Goal: Download file/media

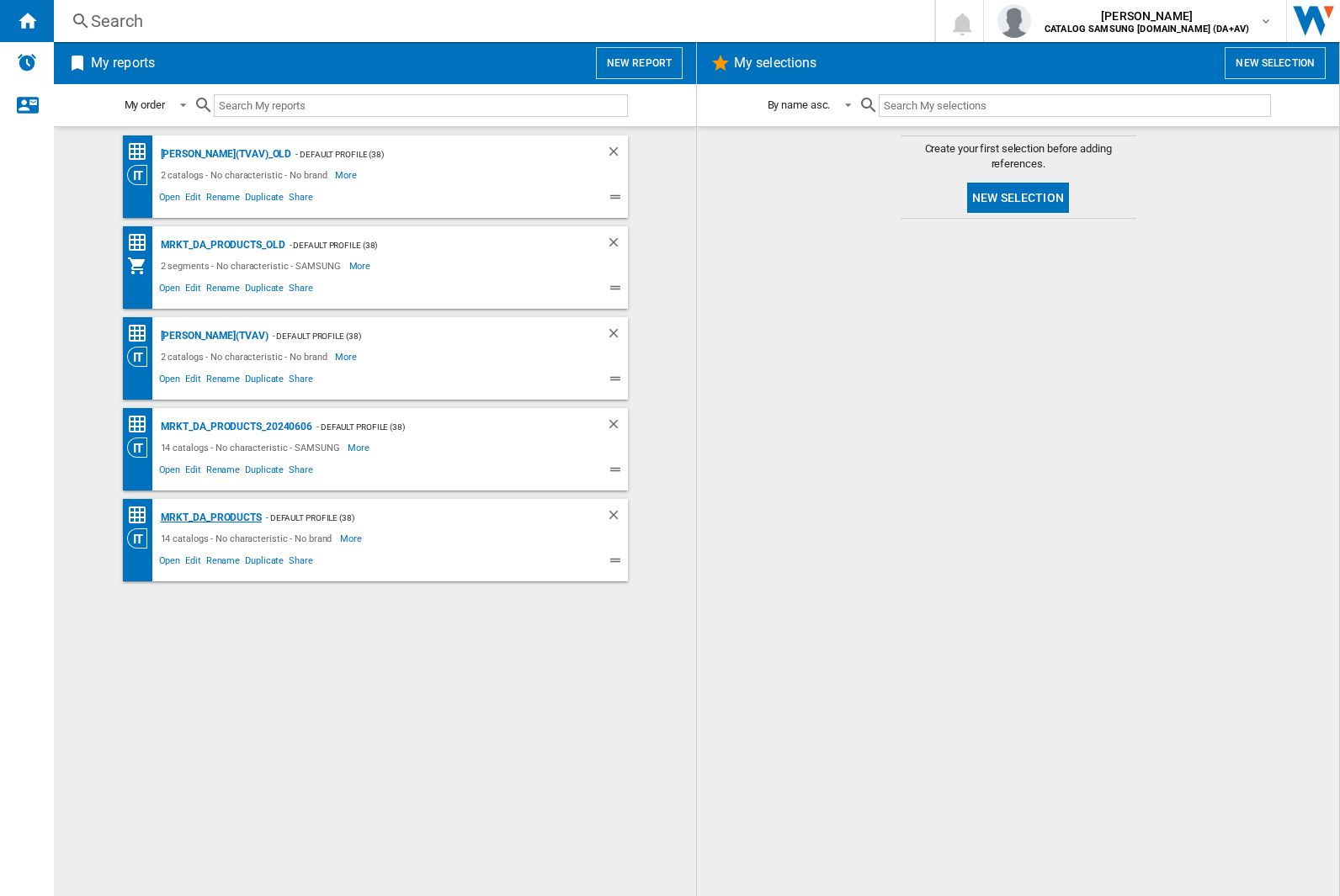
click at [210, 517] on div "MRKT_DA_PRODUCTS" at bounding box center [209, 517] width 105 height 21
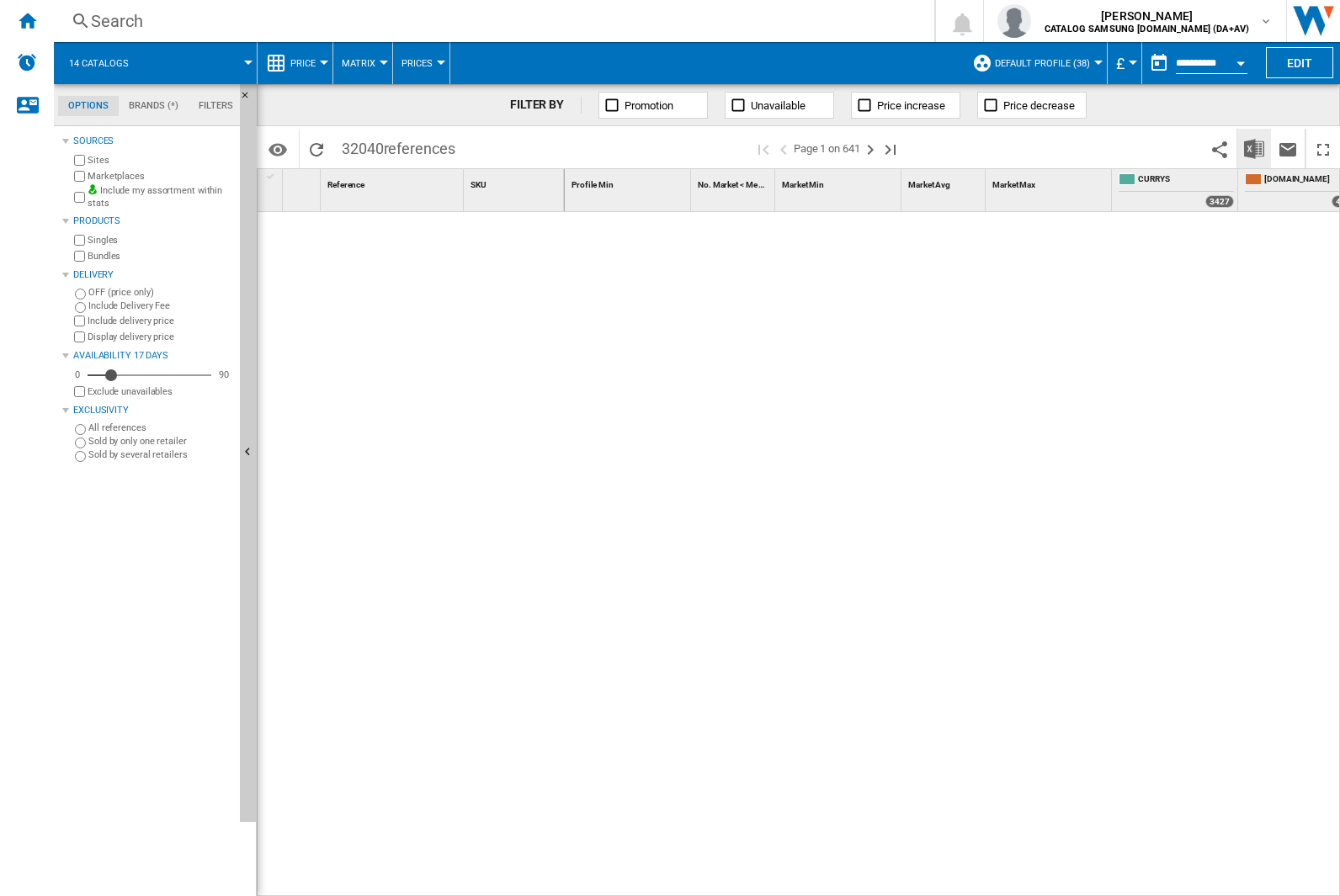
click at [1253, 147] on img "Download in Excel" at bounding box center [1254, 149] width 20 height 20
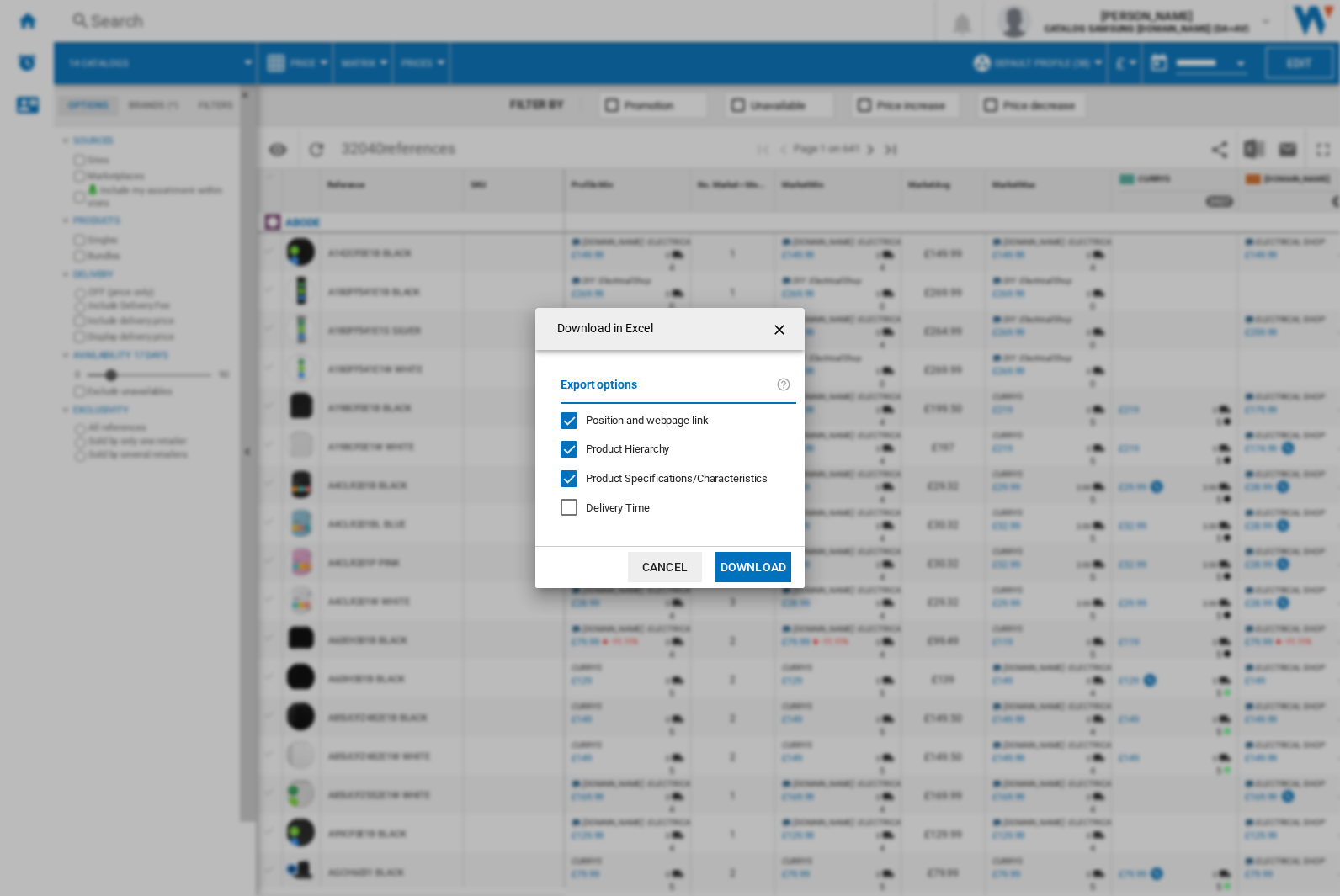
click at [636, 419] on span "Position and webpage link" at bounding box center [646, 420] width 123 height 13
click at [753, 567] on button "Download" at bounding box center [753, 567] width 76 height 30
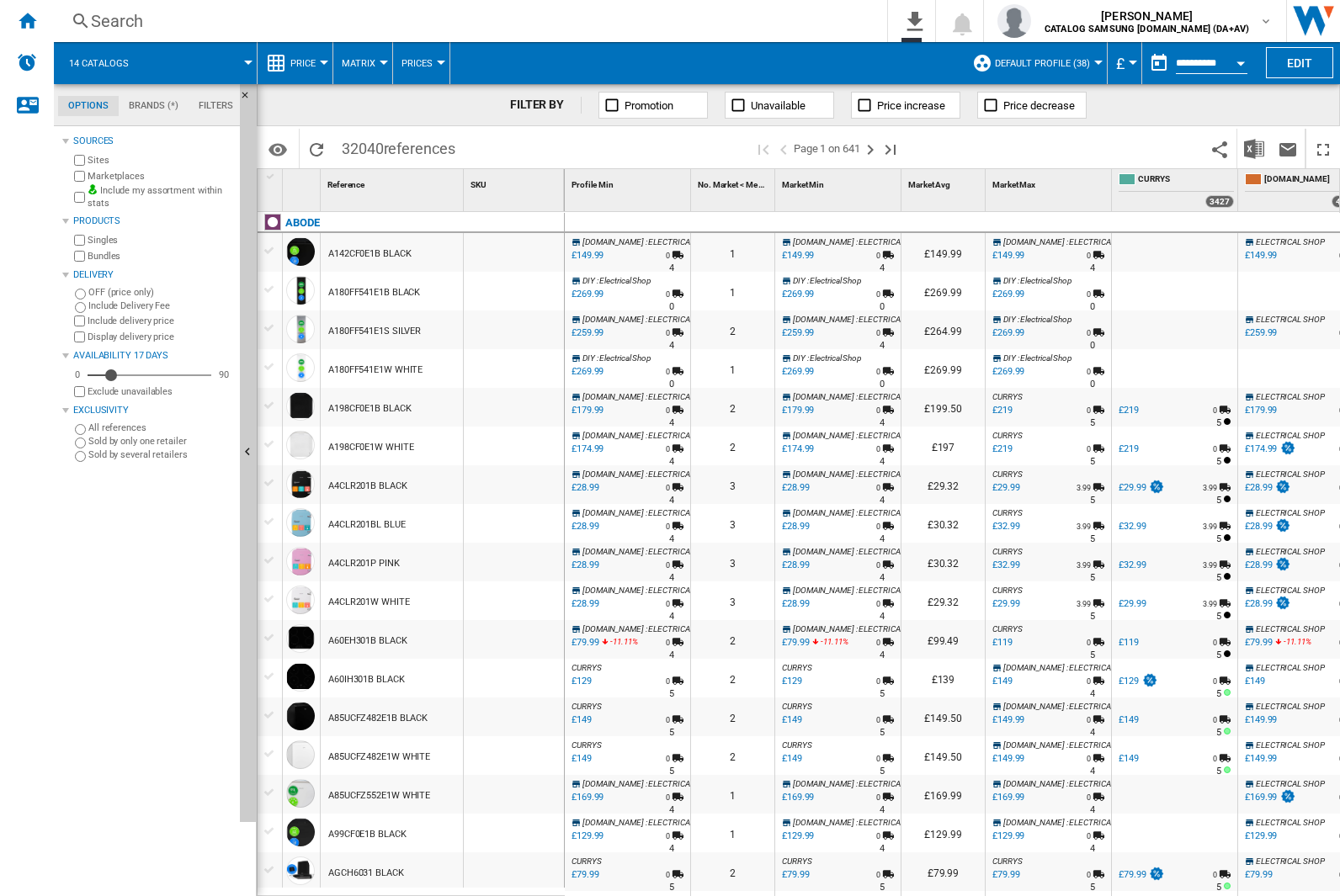
click at [1227, 112] on div "FILTER BY Promotion Unavailable Price increase Price decrease" at bounding box center [798, 105] width 1084 height 42
